Goal: Information Seeking & Learning: Learn about a topic

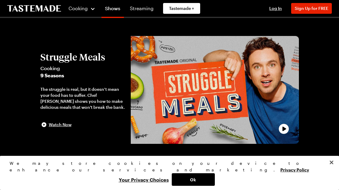
click at [328, 169] on button "Close" at bounding box center [331, 161] width 13 height 13
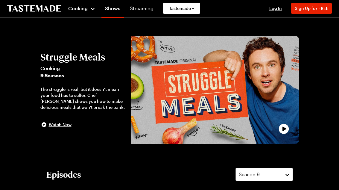
click at [90, 10] on div "Cooking" at bounding box center [81, 8] width 27 height 7
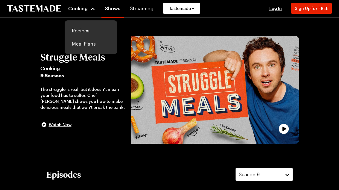
click at [85, 30] on link "Recipes" at bounding box center [90, 30] width 45 height 13
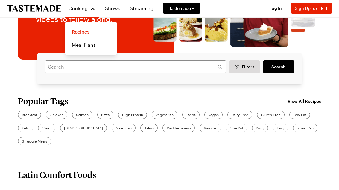
scroll to position [94, 0]
click at [42, 144] on div "Struggle Meals" at bounding box center [34, 141] width 33 height 8
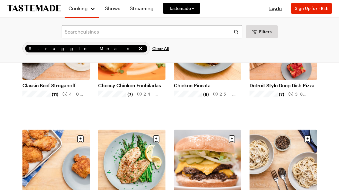
scroll to position [227, 0]
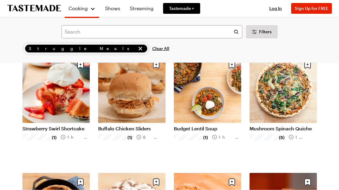
scroll to position [1713, 0]
click at [211, 125] on link "Budget Lentil Soup" at bounding box center [207, 128] width 67 height 6
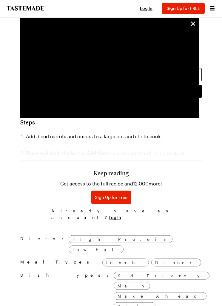
scroll to position [401, 0]
click at [123, 176] on h3 "Keep reading" at bounding box center [111, 172] width 35 height 7
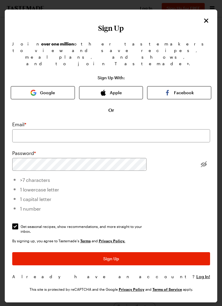
click at [203, 24] on icon "Close" at bounding box center [206, 20] width 7 height 7
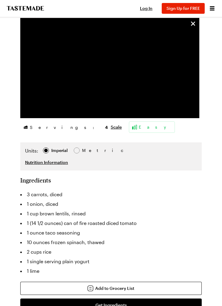
scroll to position [187, 0]
